Goal: Task Accomplishment & Management: Manage account settings

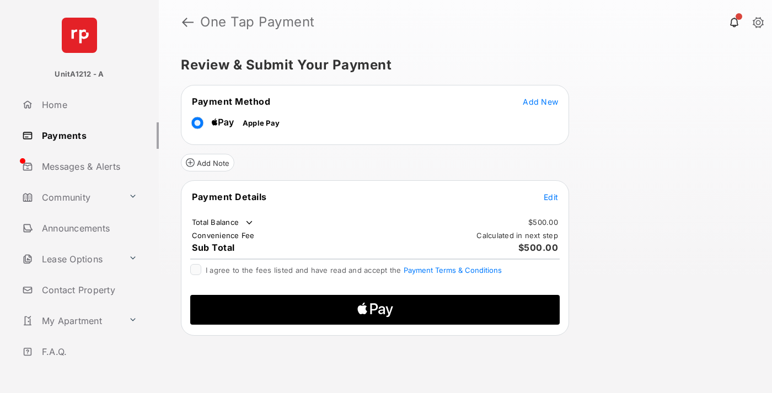
click at [540, 101] on span "Add New" at bounding box center [540, 101] width 35 height 9
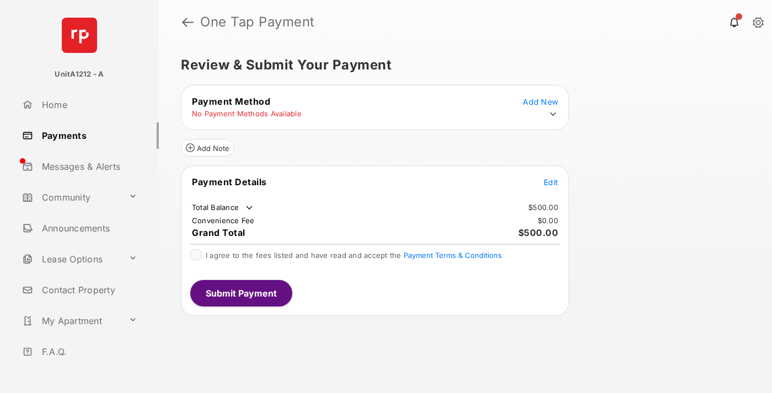
click at [553, 114] on icon at bounding box center [553, 114] width 10 height 10
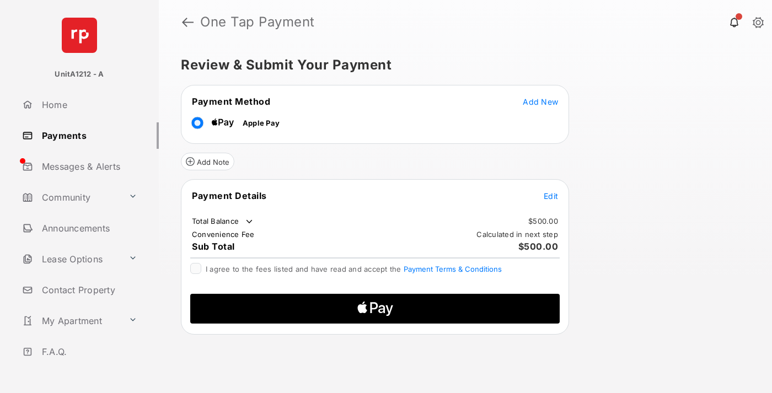
click at [551, 196] on span "Edit" at bounding box center [551, 195] width 14 height 9
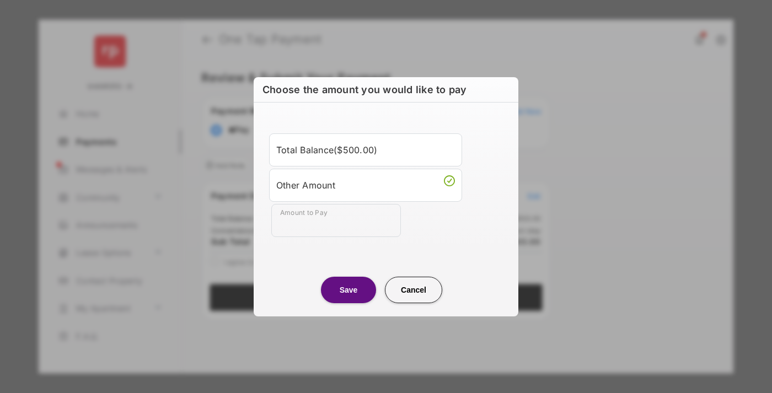
click at [366, 185] on div "Other Amount" at bounding box center [365, 185] width 179 height 19
type input "***"
click at [348, 289] on button "Save" at bounding box center [348, 290] width 55 height 26
